Goal: Answer question/provide support: Answer question/provide support

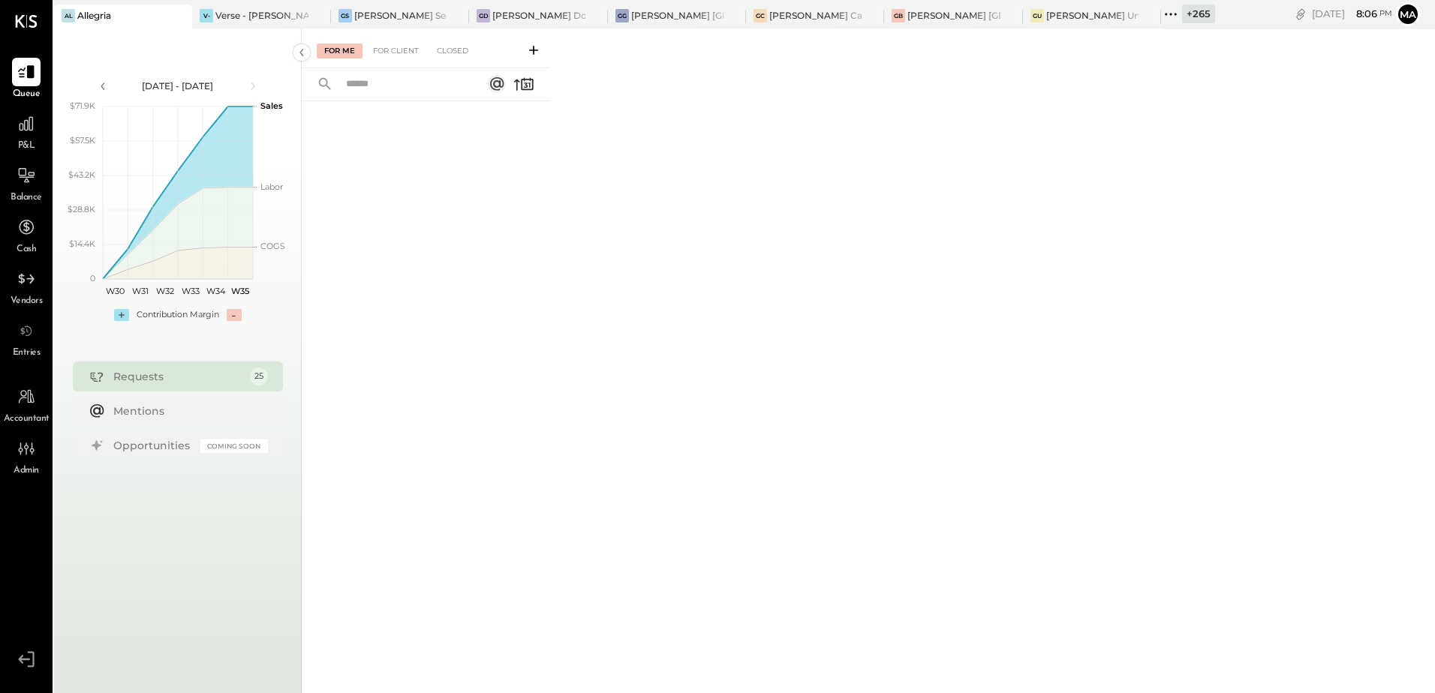
click at [1189, 14] on div "+ 265" at bounding box center [1198, 14] width 33 height 19
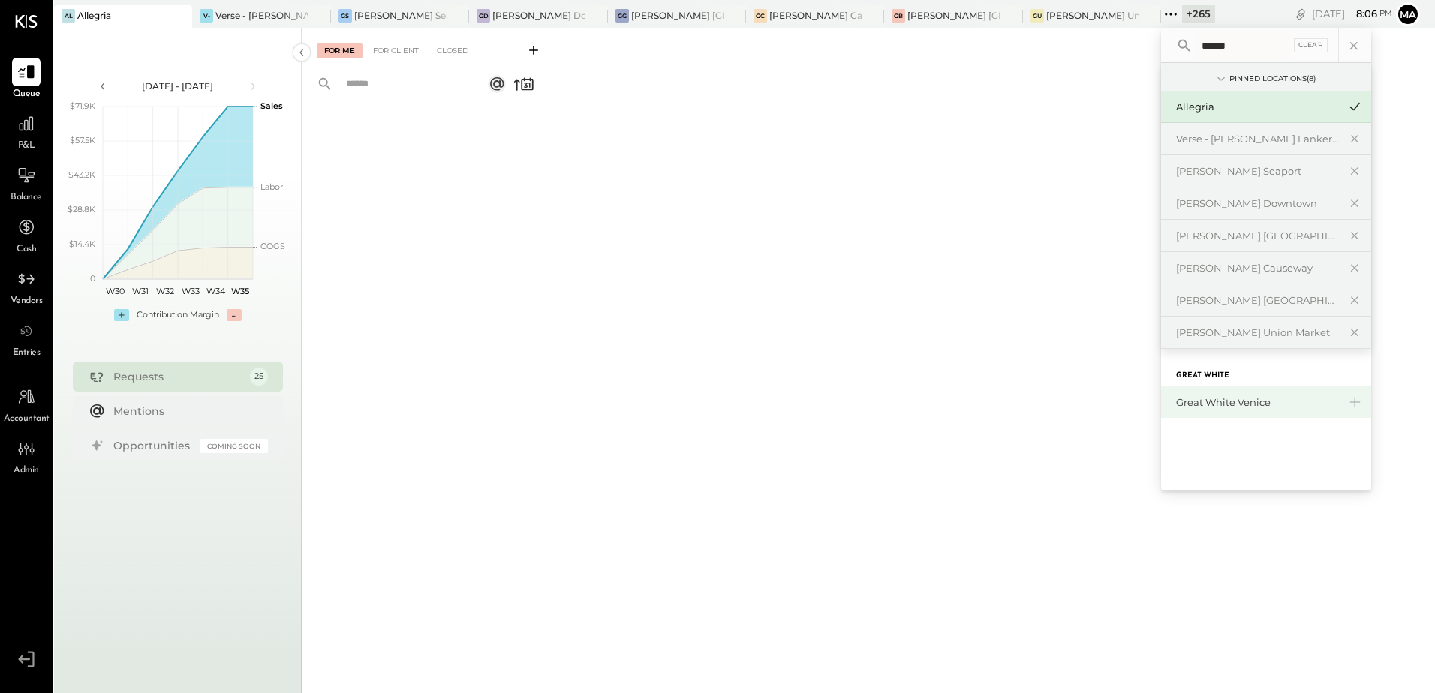
type input "******"
click at [1229, 401] on div "Great White Venice" at bounding box center [1257, 402] width 162 height 14
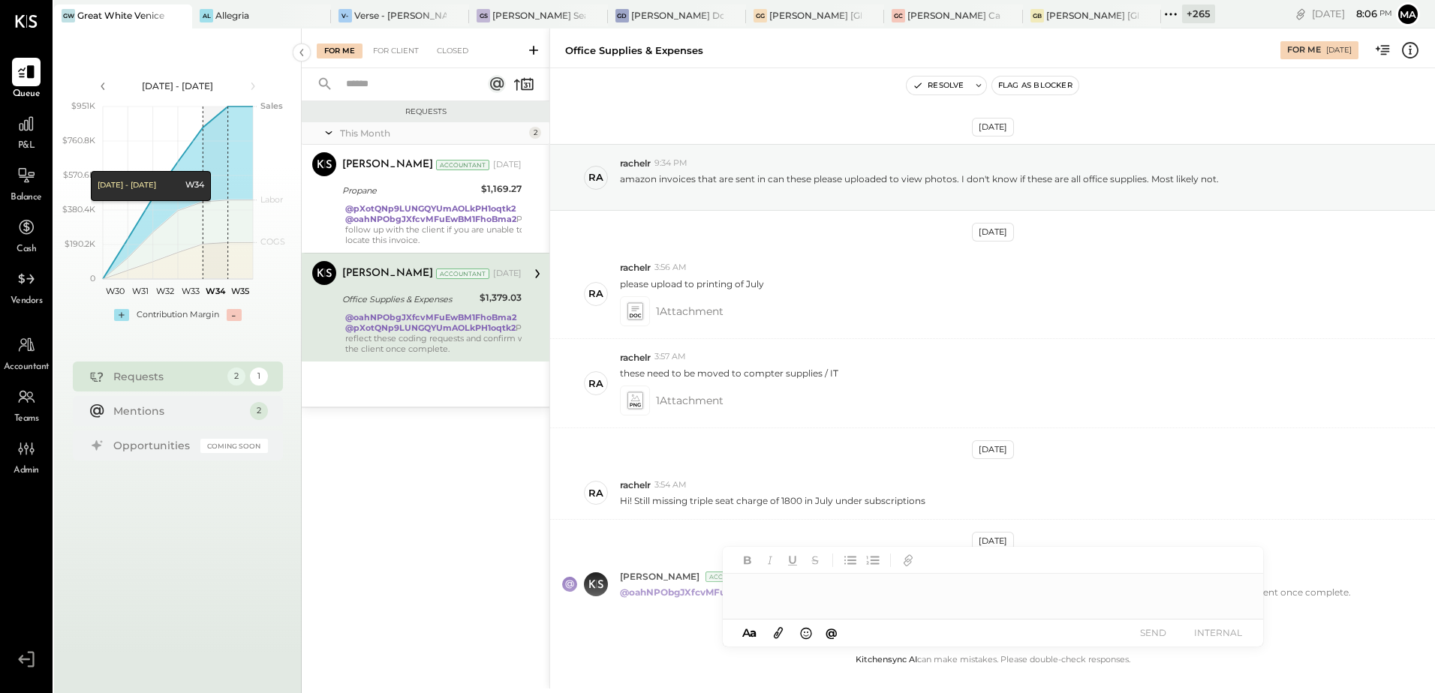
scroll to position [73, 0]
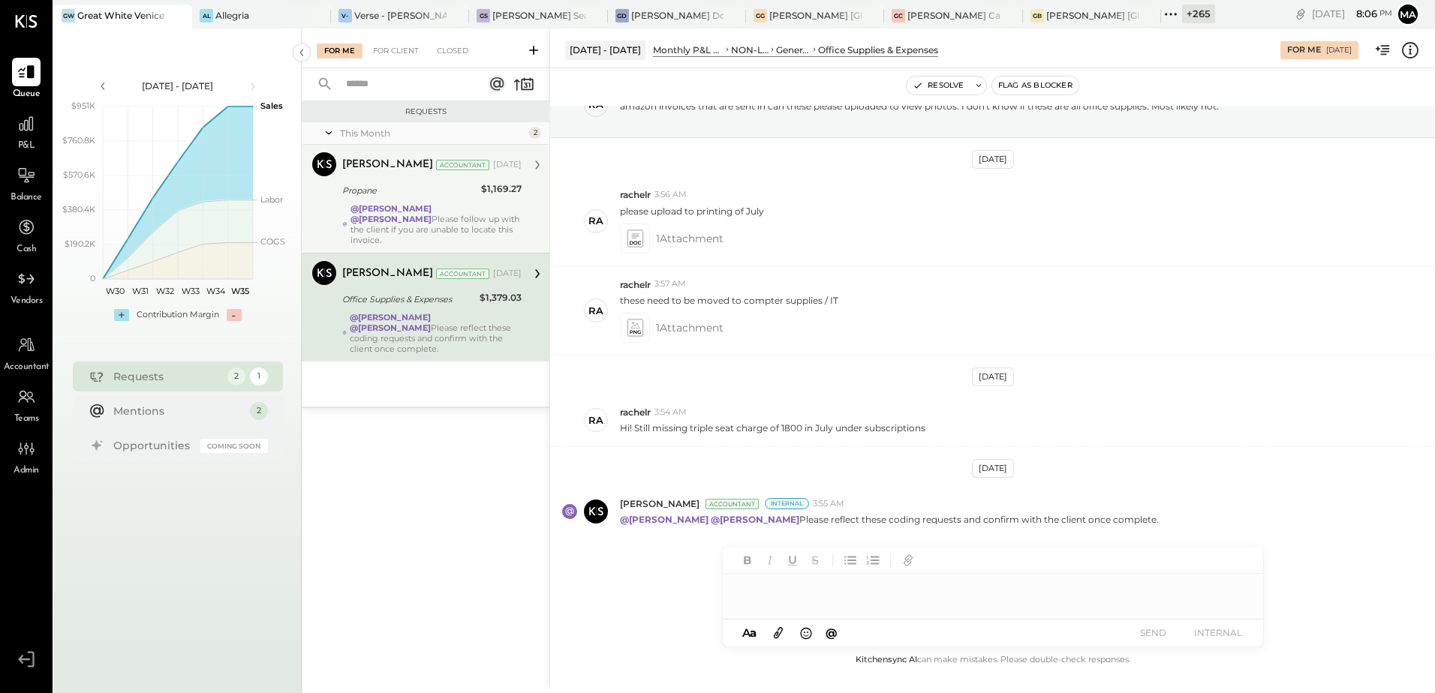
click at [393, 206] on strong "@[PERSON_NAME]" at bounding box center [390, 208] width 81 height 11
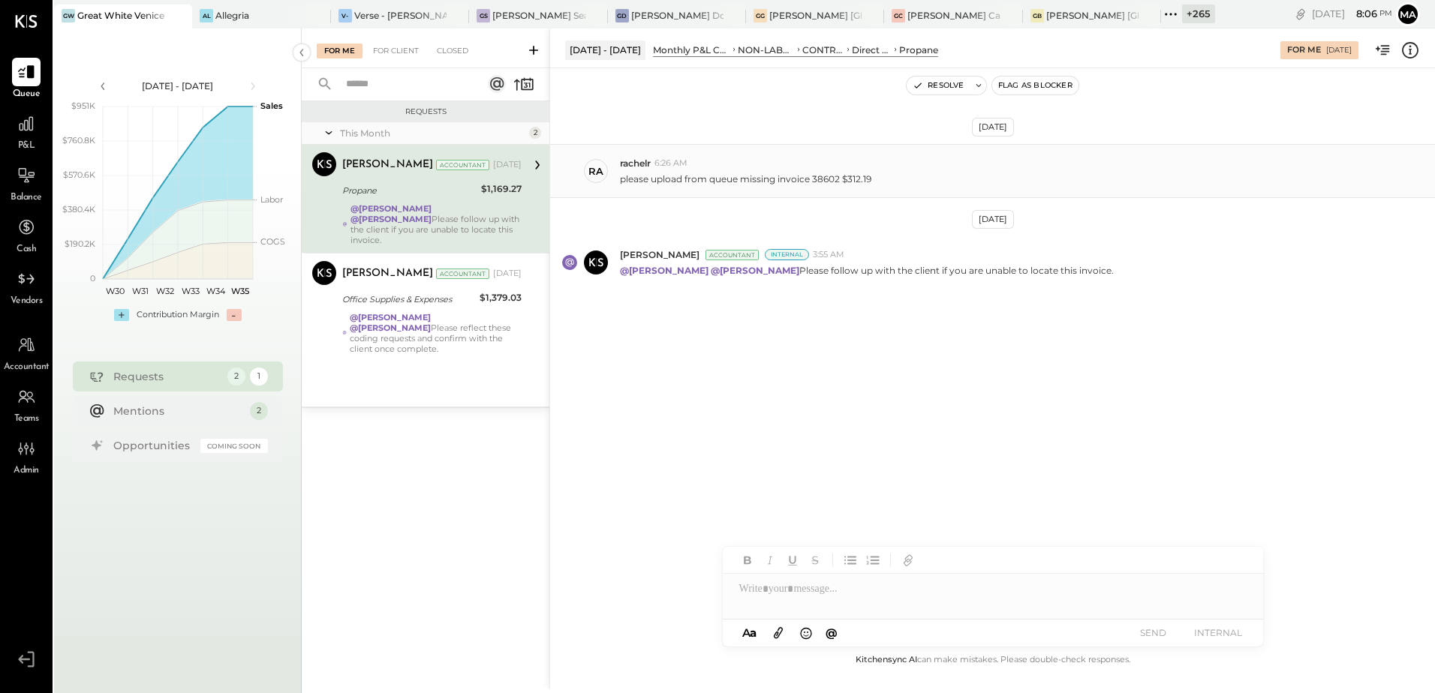
click at [911, 180] on div "please upload from queue missing invoice 38602 $312.19" at bounding box center [1021, 178] width 803 height 16
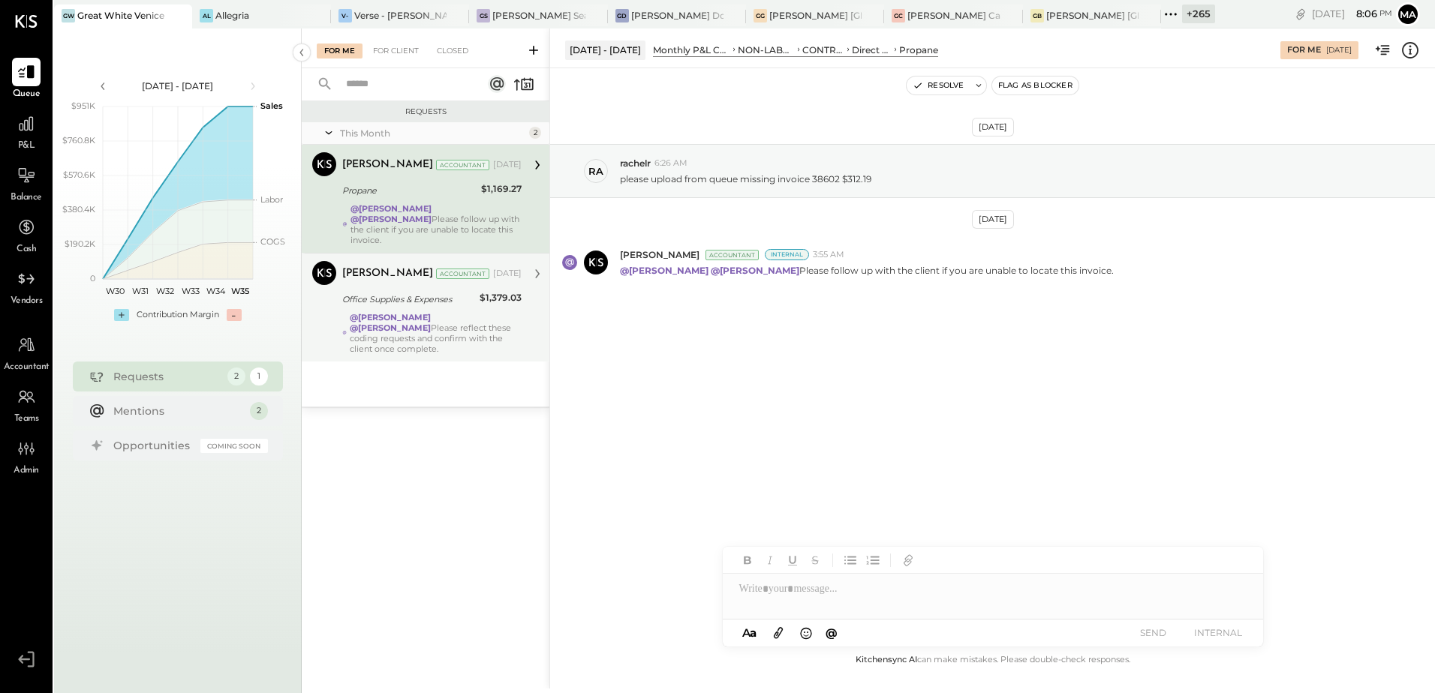
click at [474, 292] on div "Office Supplies & Expenses" at bounding box center [408, 299] width 133 height 15
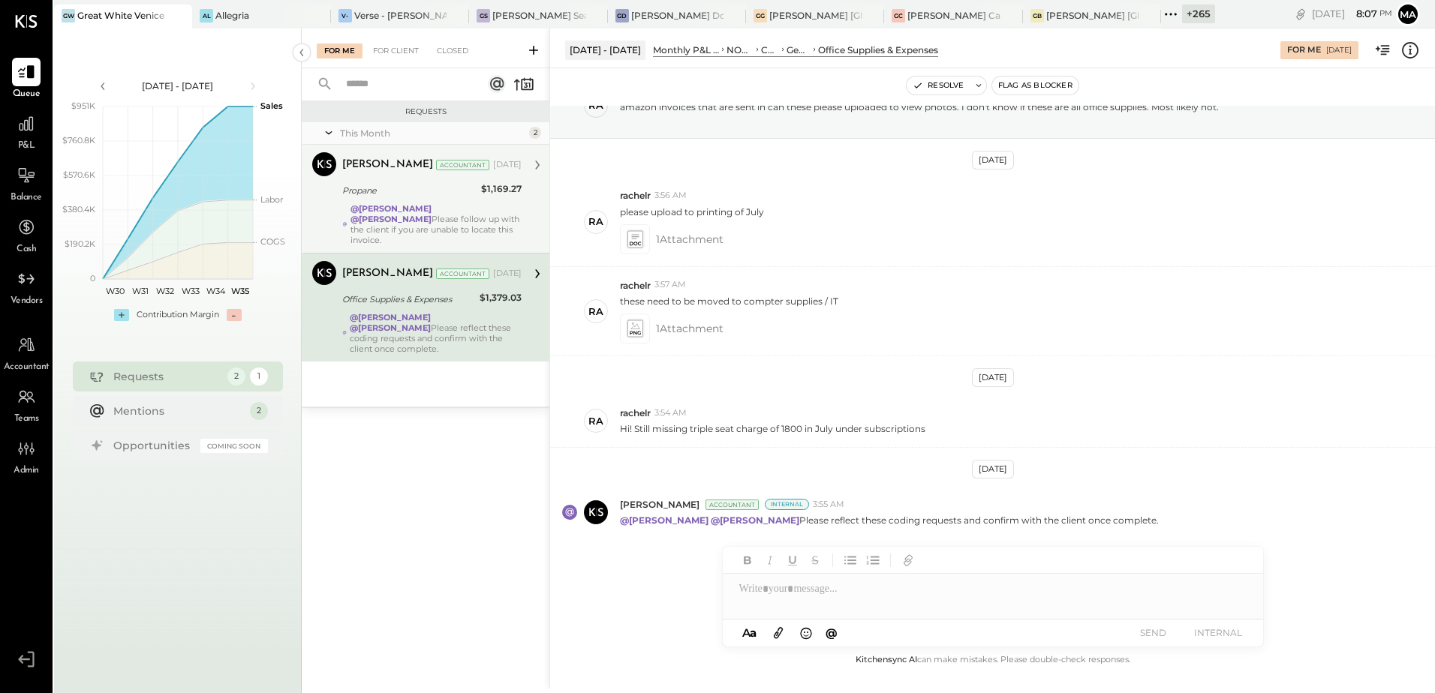
scroll to position [73, 0]
click at [916, 589] on div at bounding box center [993, 589] width 540 height 30
click at [420, 206] on strong "@[PERSON_NAME]" at bounding box center [390, 208] width 81 height 11
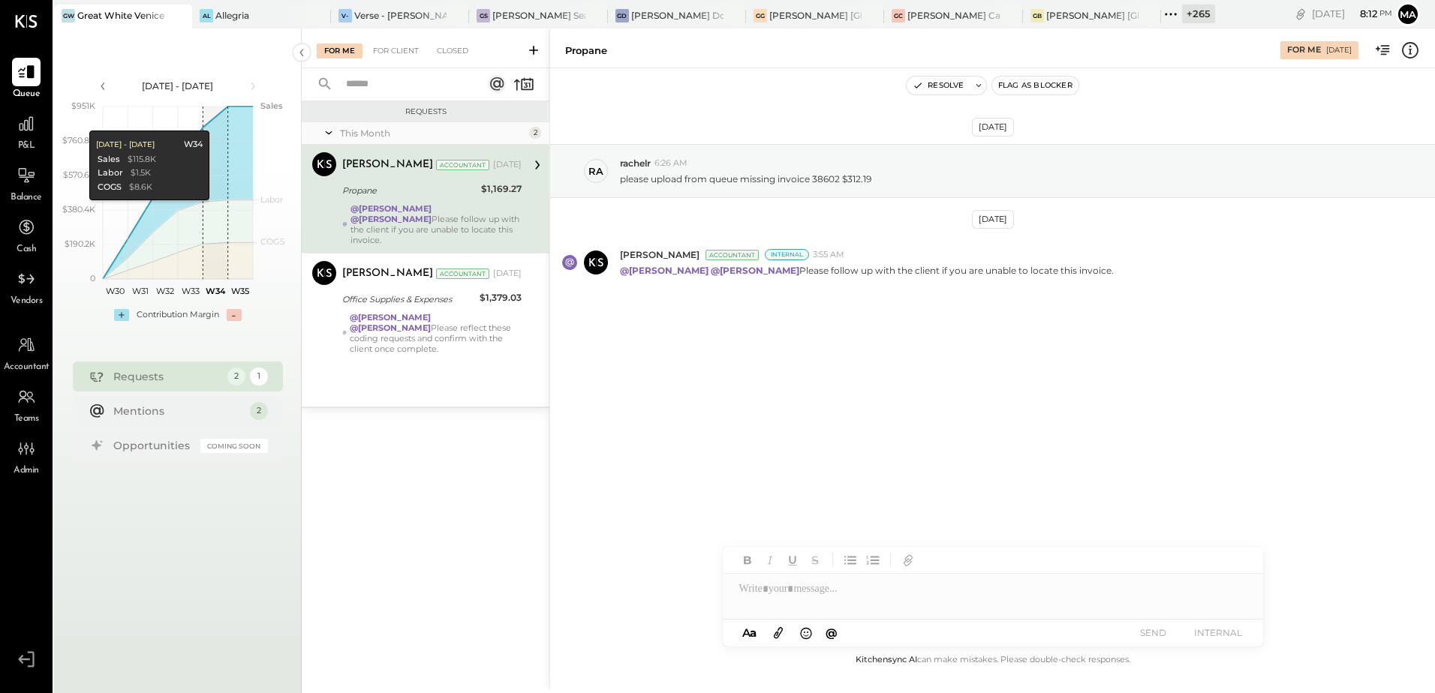
click at [950, 382] on div "[DATE] ra rachelr 6:26 AM please upload from queue missing invoice 38602 $312.1…" at bounding box center [992, 254] width 885 height 296
click at [937, 382] on div "[DATE] ra rachelr 6:26 AM please upload from queue missing invoice 38602 $312.1…" at bounding box center [992, 254] width 885 height 296
click at [856, 177] on p "please upload from queue missing invoice 38602 $312.19" at bounding box center [745, 179] width 251 height 13
click at [937, 429] on div "[DATE] ra rachelr 6:26 AM please upload from queue missing invoice 38602 $312.1…" at bounding box center [992, 359] width 885 height 583
